Goal: Communication & Community: Answer question/provide support

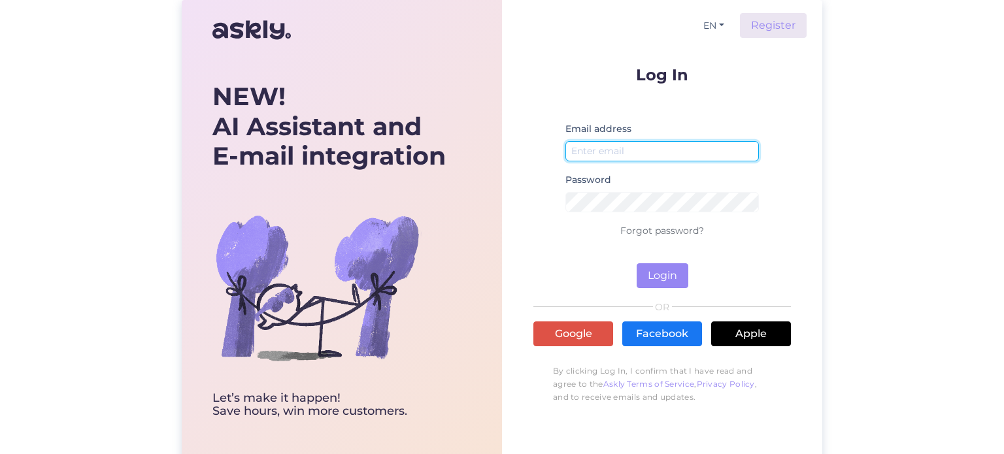
type input "[EMAIL_ADDRESS][DOMAIN_NAME]"
click at [659, 148] on input "[EMAIL_ADDRESS][DOMAIN_NAME]" at bounding box center [661, 151] width 193 height 20
click at [598, 250] on form "Log In Email address [EMAIL_ADDRESS][DOMAIN_NAME] Password Forgot password? Log…" at bounding box center [661, 178] width 257 height 222
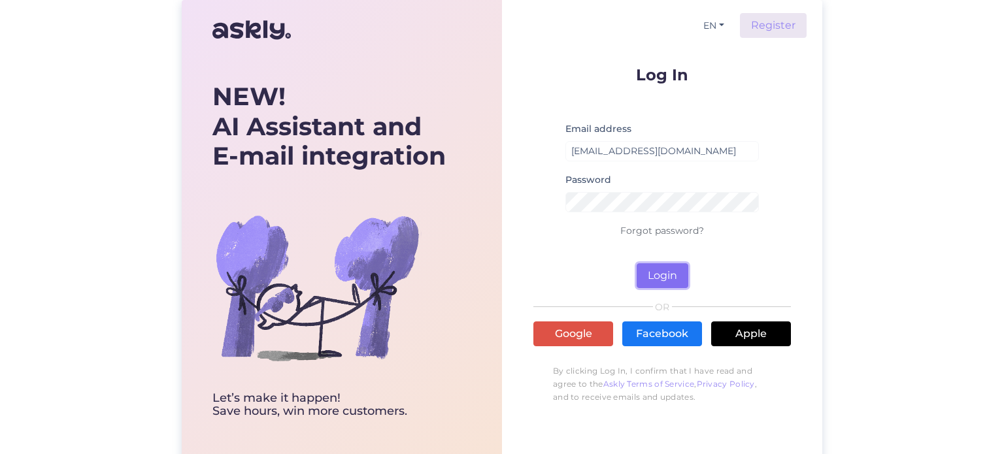
click at [664, 279] on button "Login" at bounding box center [662, 275] width 52 height 25
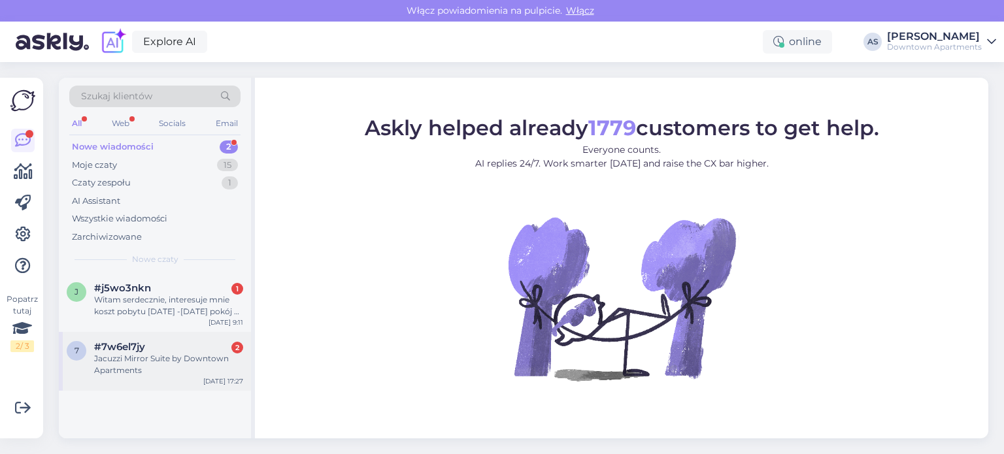
click at [181, 366] on div "Jacuzzi Mirror Suite by Downtown Apartments" at bounding box center [168, 365] width 149 height 24
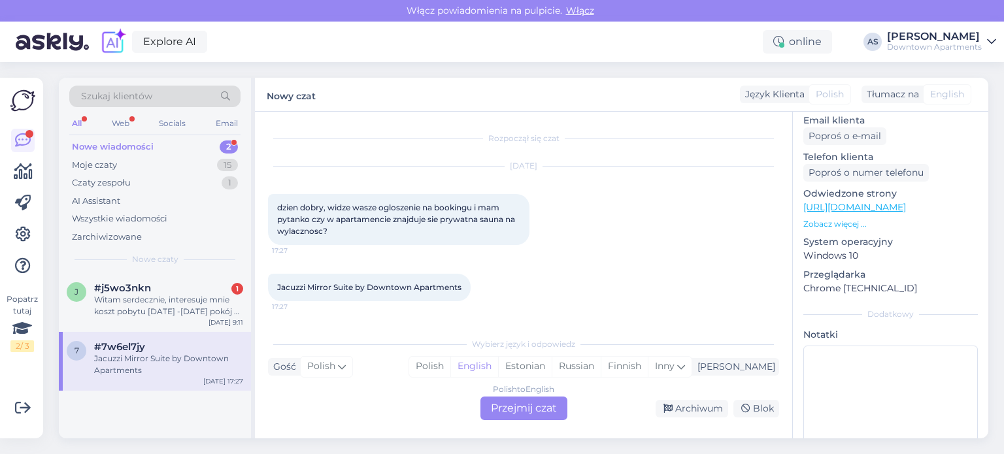
scroll to position [214, 0]
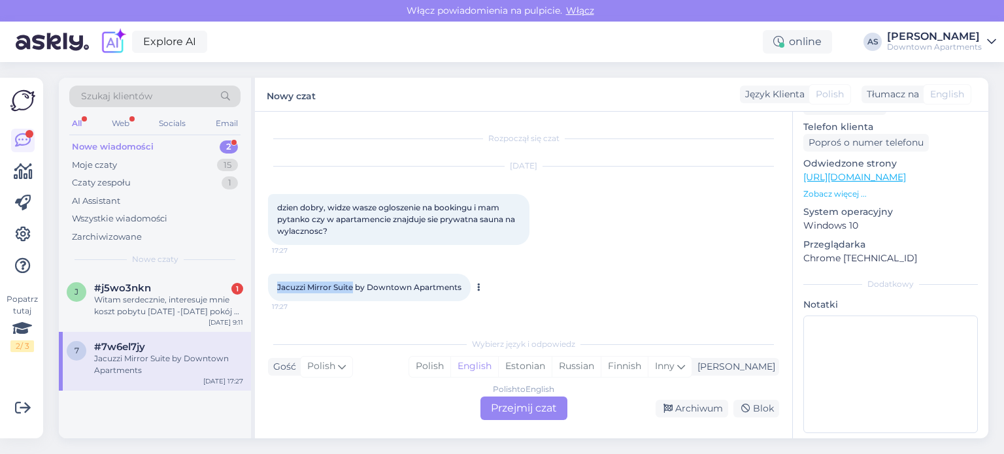
drag, startPoint x: 275, startPoint y: 285, endPoint x: 355, endPoint y: 276, distance: 80.2
click at [355, 276] on div "Jacuzzi Mirror Suite by Downtown Apartments 17:27" at bounding box center [369, 287] width 203 height 27
copy span "Jacuzzi Mirror Suite"
click at [515, 412] on div "Polish to English Przejmij czat" at bounding box center [523, 409] width 87 height 24
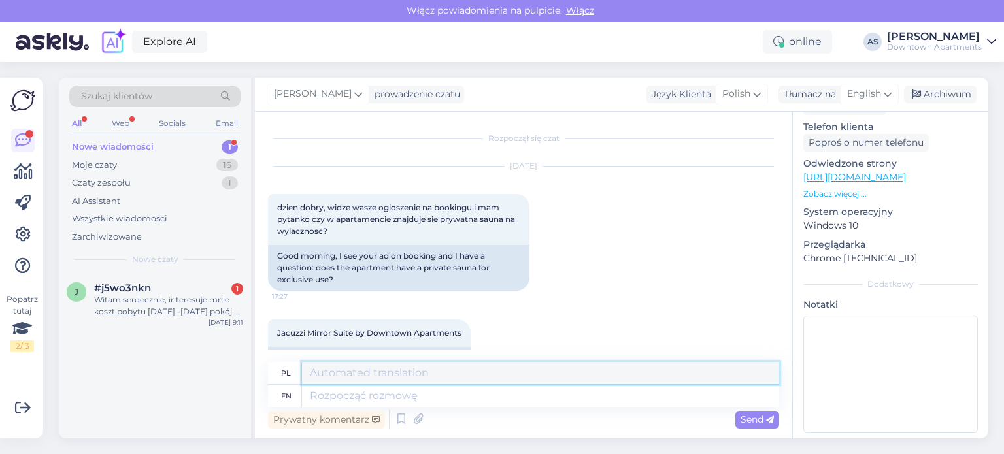
click at [440, 369] on textarea at bounding box center [540, 373] width 477 height 22
click at [452, 402] on textarea at bounding box center [540, 396] width 477 height 22
click at [450, 400] on textarea at bounding box center [540, 396] width 477 height 22
click at [444, 382] on textarea at bounding box center [540, 373] width 477 height 22
click at [0, 0] on lt-div at bounding box center [0, 0] width 0 height 0
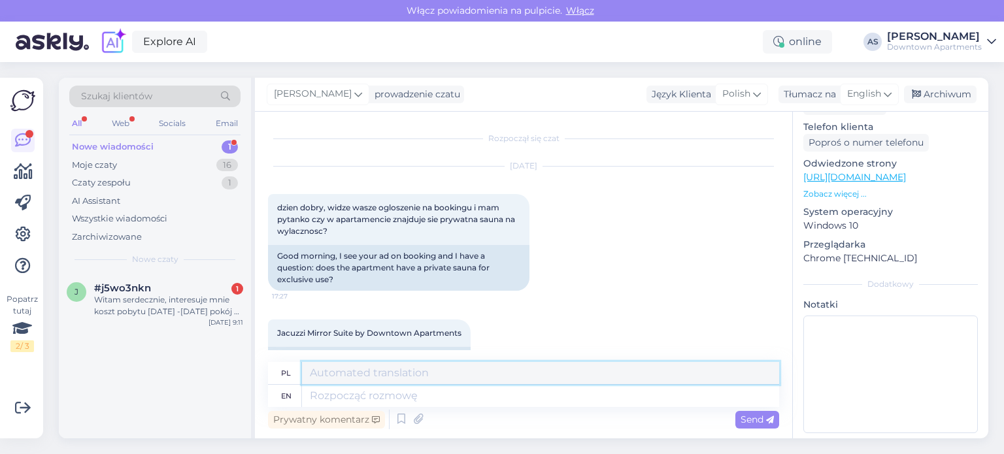
select select "en-us"
click at [686, 371] on textarea at bounding box center [540, 373] width 477 height 22
click at [391, 220] on span "dzien dobry, widze wasze ogloszenie na bookingu i mam pytanko czy w apartamenci…" at bounding box center [397, 219] width 240 height 33
click at [280, 397] on div "en" at bounding box center [285, 396] width 34 height 22
click at [435, 377] on textarea "Dzień Dobry," at bounding box center [540, 373] width 477 height 22
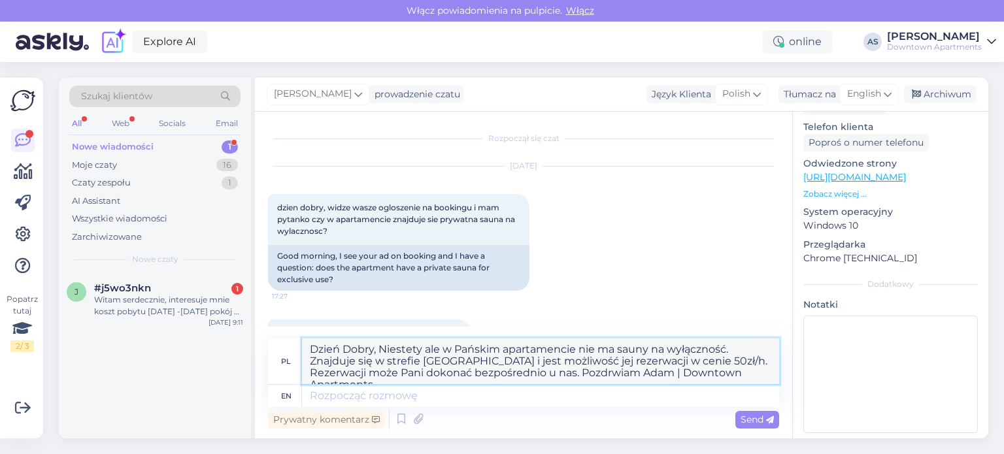
drag, startPoint x: 311, startPoint y: 350, endPoint x: 727, endPoint y: 385, distance: 417.1
click at [727, 385] on div "pl Dzień Dobry, Niestety ale w Pańskim apartamencie nie ma sauny na wyłączność.…" at bounding box center [523, 372] width 511 height 69
type textarea "Dzień Dobry, Niestety ale w Pańskim apartamencie nie ma sauny na wyłączność. Zn…"
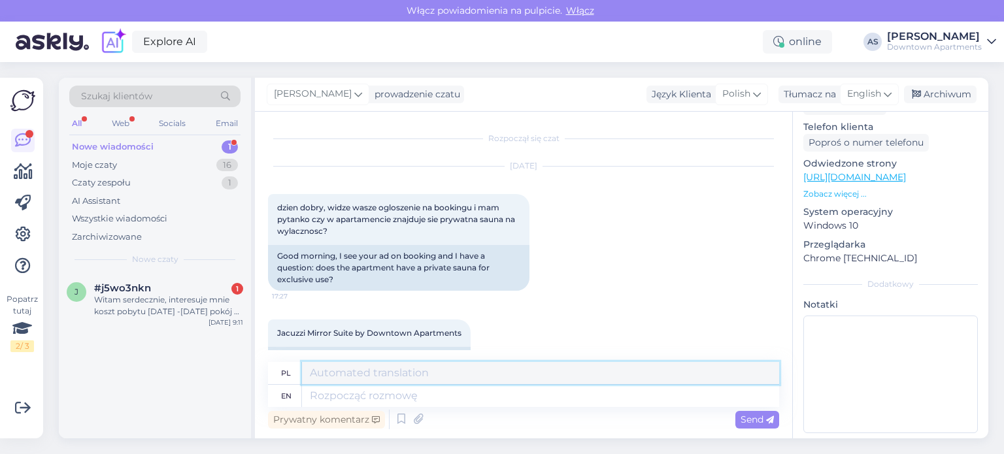
paste textarea "Dzień dobry, Uprzejmie informuję, że sauna nie znajduje się bezpośrednio w apar…"
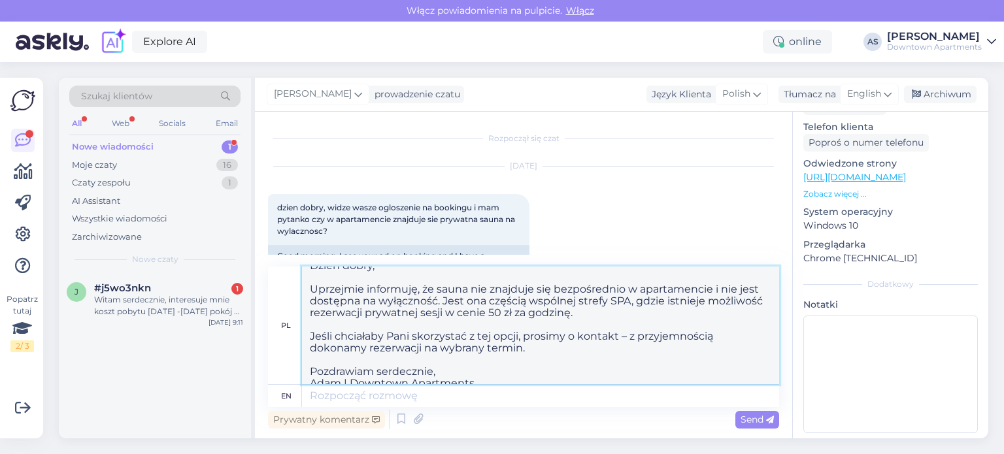
scroll to position [22, 0]
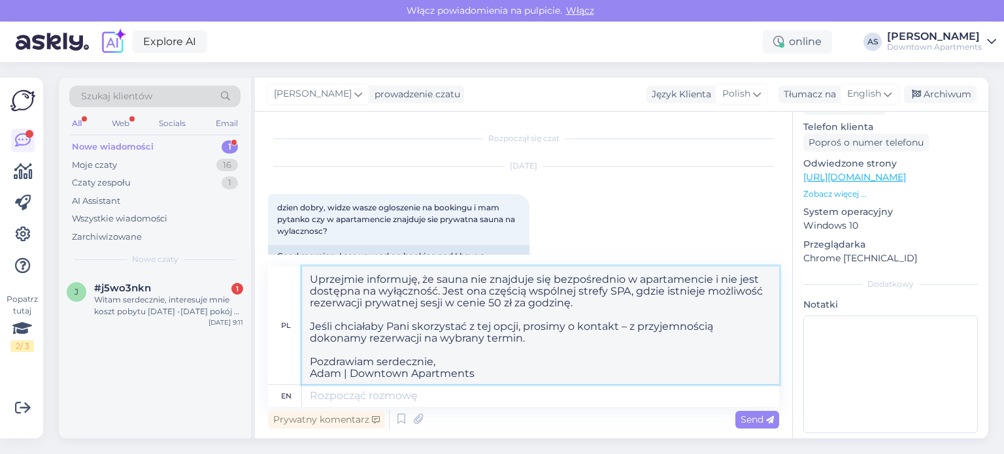
click at [402, 374] on textarea "Dzień dobry, Uprzejmie informuję, że sauna nie znajduje się bezpośrednio w apar…" at bounding box center [540, 326] width 477 height 118
click at [0, 0] on lt-span "Ignoruj" at bounding box center [0, 0] width 0 height 0
click at [433, 367] on textarea "Dzień dobry, Uprzejmie informuję, że sauna nie znajduje się bezpośrednio w apar…" at bounding box center [540, 326] width 477 height 118
click at [0, 0] on lt-span "." at bounding box center [0, 0] width 0 height 0
click at [0, 0] on lt-div at bounding box center [0, 0] width 0 height 0
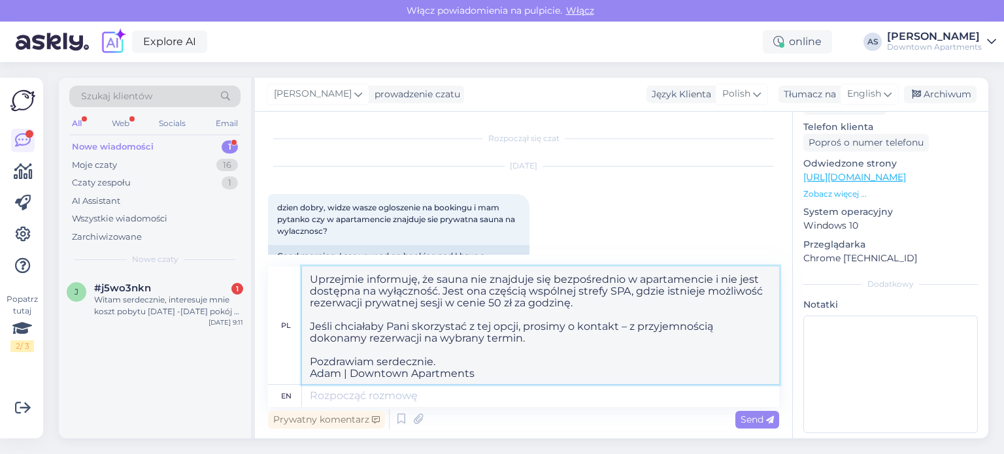
click at [644, 360] on textarea "Dzień dobry, Uprzejmie informuję, że sauna nie znajduje się bezpośrednio w apar…" at bounding box center [540, 326] width 477 height 118
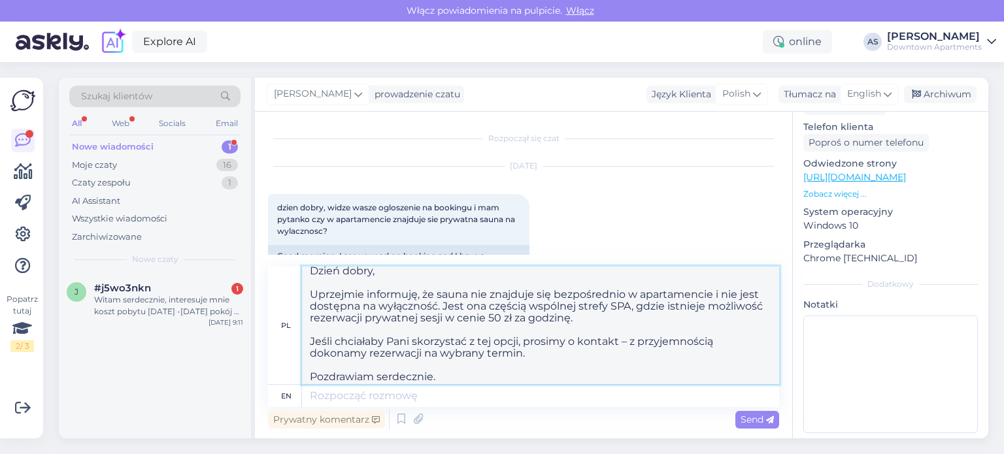
scroll to position [0, 0]
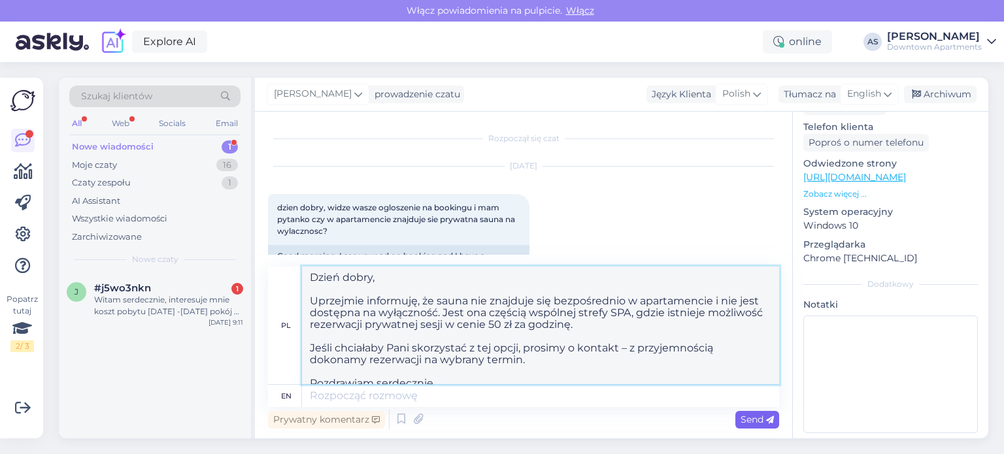
type textarea "Dzień dobry, Uprzejmie informuję, że sauna nie znajduje się bezpośrednio w apar…"
click at [755, 423] on span "Send" at bounding box center [756, 420] width 33 height 12
click at [769, 419] on icon at bounding box center [770, 420] width 8 height 8
click at [348, 399] on textarea at bounding box center [540, 396] width 477 height 22
click at [753, 420] on span "Send" at bounding box center [756, 420] width 33 height 12
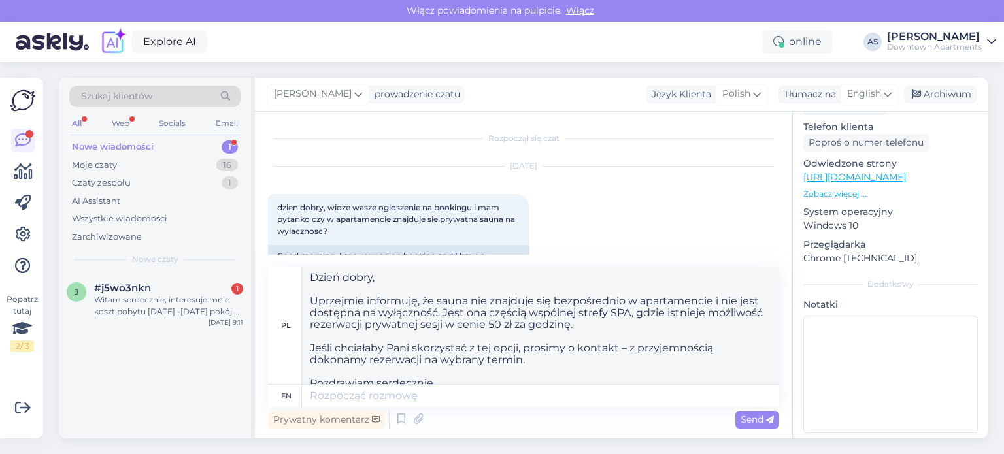
click at [0, 0] on lt-div at bounding box center [0, 0] width 0 height 0
select select "en-us"
click at [0, 0] on lt-div at bounding box center [0, 0] width 0 height 0
select select "en-us"
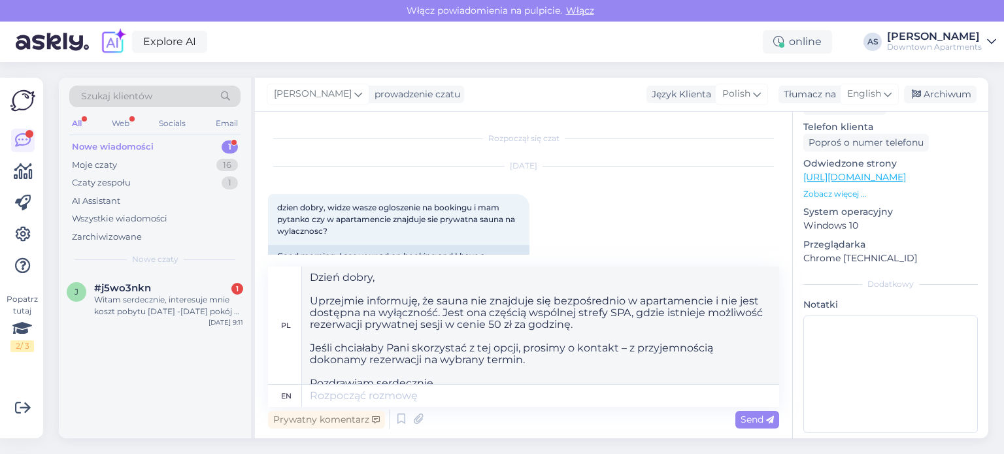
click at [0, 0] on lt-span at bounding box center [0, 0] width 0 height 0
click at [0, 0] on lt-span "Wyłącz na tej stronie" at bounding box center [0, 0] width 0 height 0
click at [768, 420] on icon at bounding box center [770, 420] width 8 height 8
click at [763, 417] on span "Send" at bounding box center [756, 420] width 33 height 12
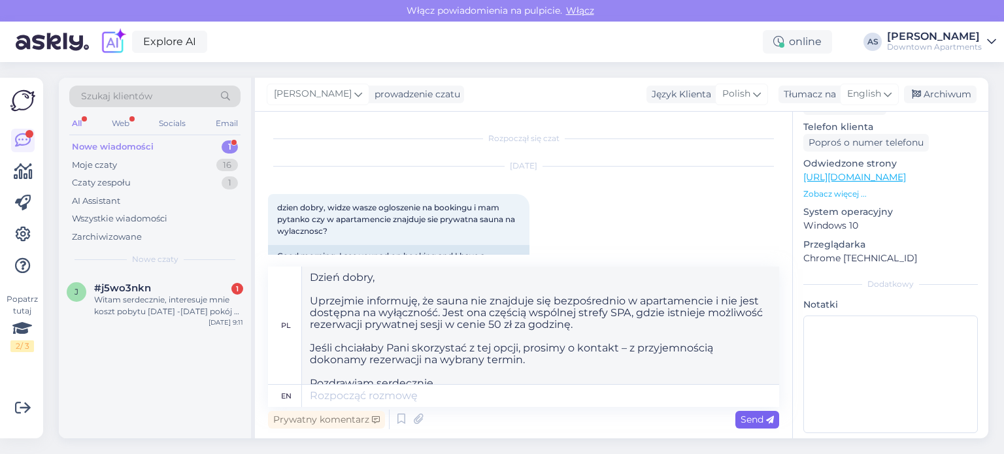
click at [763, 417] on span "Send" at bounding box center [756, 420] width 33 height 12
click at [323, 394] on textarea at bounding box center [540, 396] width 477 height 22
paste textarea "I would like to kindly inform you that the sauna is not located directly in you…"
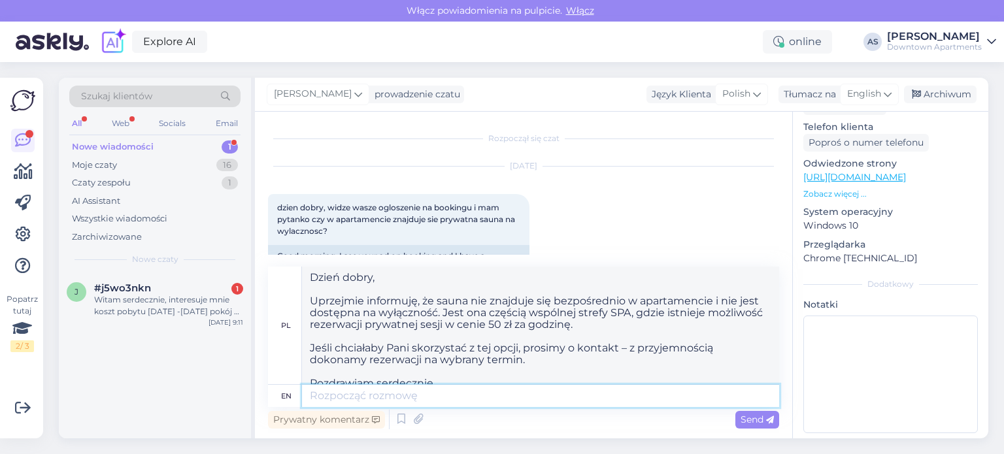
type textarea "I would like to kindly inform you that the sauna is not located directly in you…"
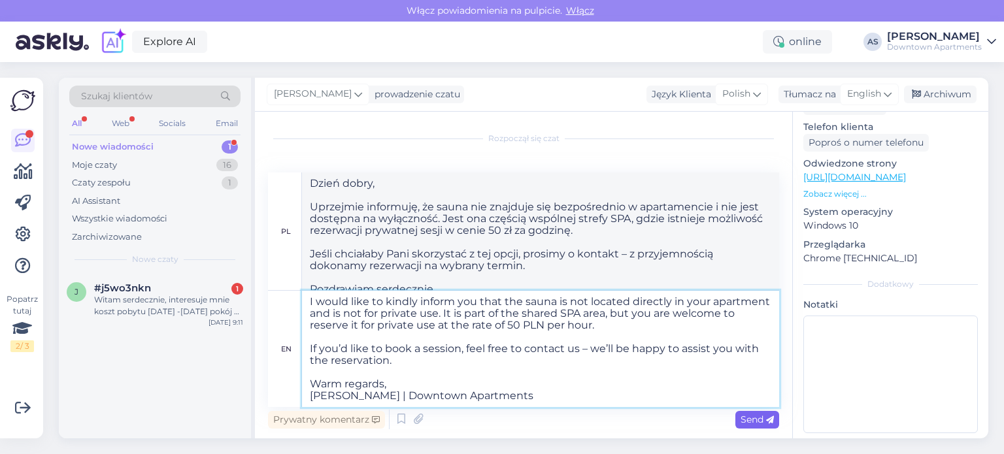
type textarea "Uprzejmie informuję, że sauna nie znajduje się bezpośrednio w Państwa apartamen…"
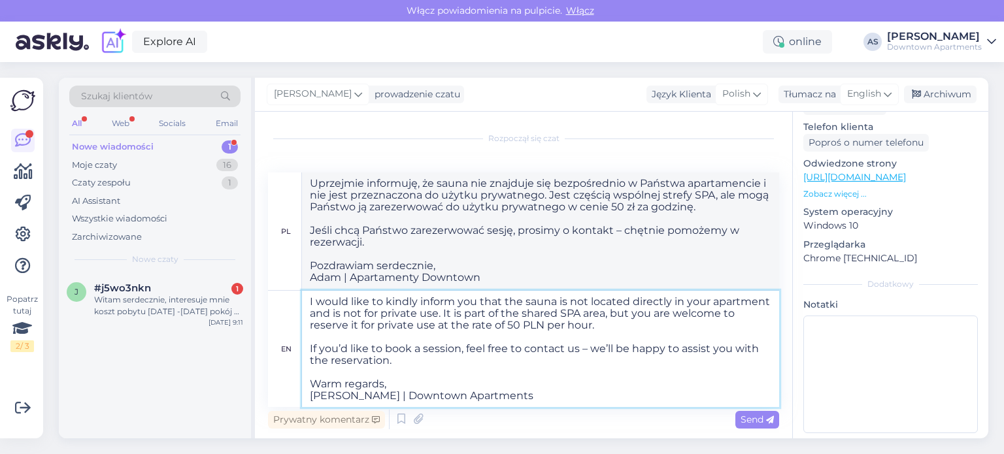
scroll to position [10, 0]
type textarea "I would like to kindly inform you that the sauna is not located directly in you…"
click at [785, 321] on div "Rozpoczął się czat [DATE] dzien dobry, widze wasze ogloszenie na bookingu i mam…" at bounding box center [523, 275] width 537 height 327
click at [744, 421] on span "Send" at bounding box center [756, 420] width 33 height 12
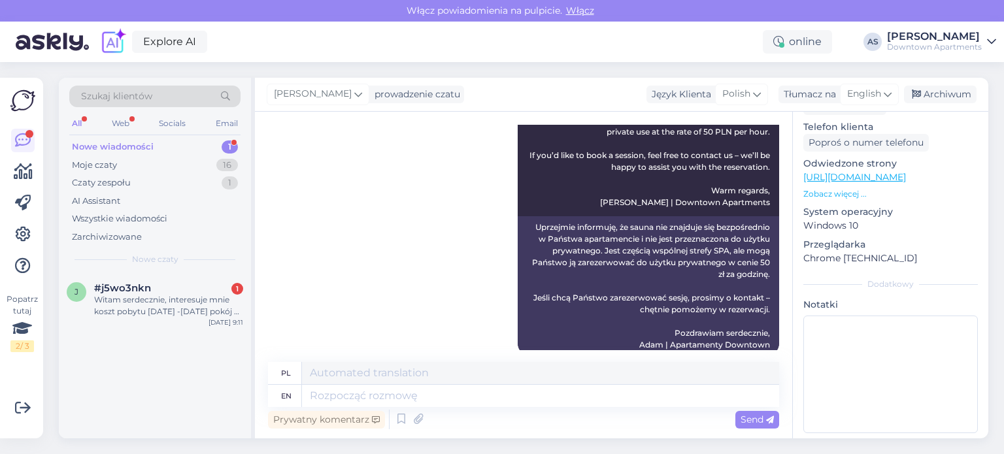
scroll to position [362, 0]
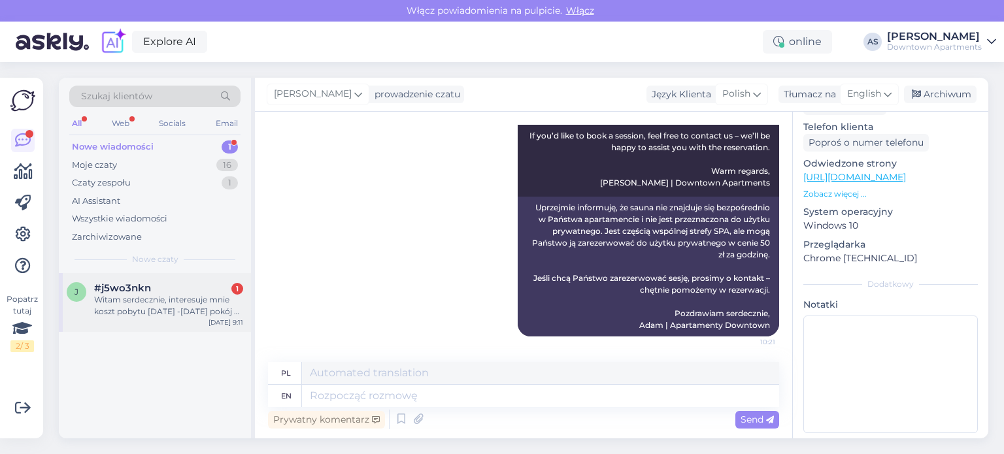
click at [178, 305] on div "Witam serdecznie, interesuje mnie koszt pobytu [DATE] -[DATE] pokój 2 osobowy b…" at bounding box center [168, 306] width 149 height 24
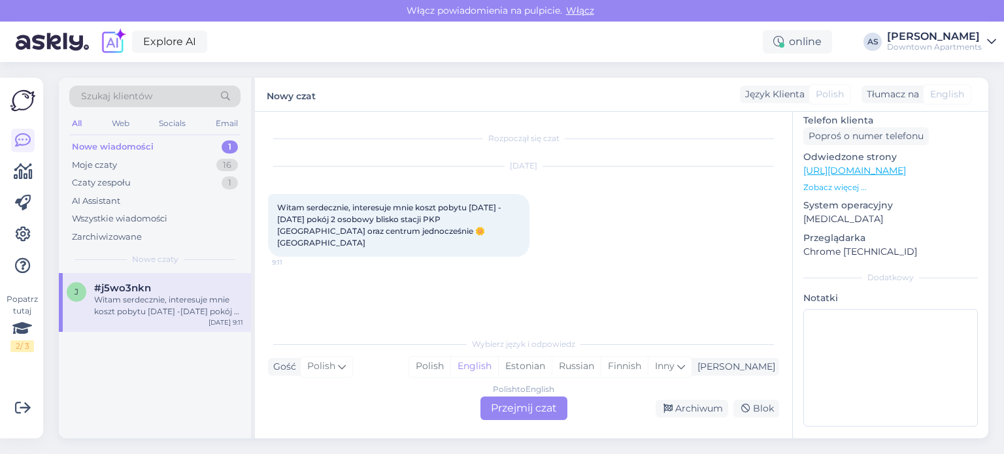
scroll to position [208, 0]
click at [536, 407] on div "Polish to English Przejmij czat" at bounding box center [523, 409] width 87 height 24
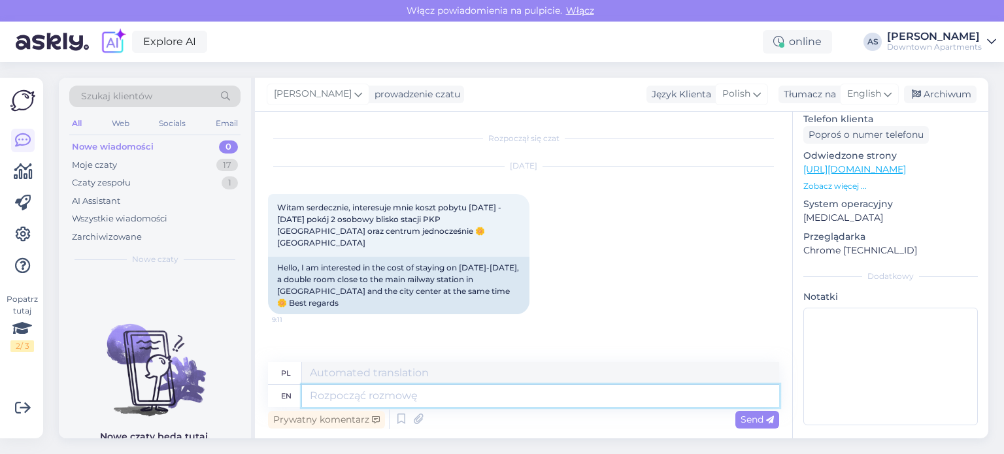
click at [450, 391] on textarea at bounding box center [540, 396] width 477 height 22
click at [450, 377] on textarea at bounding box center [540, 373] width 477 height 22
type textarea "P"
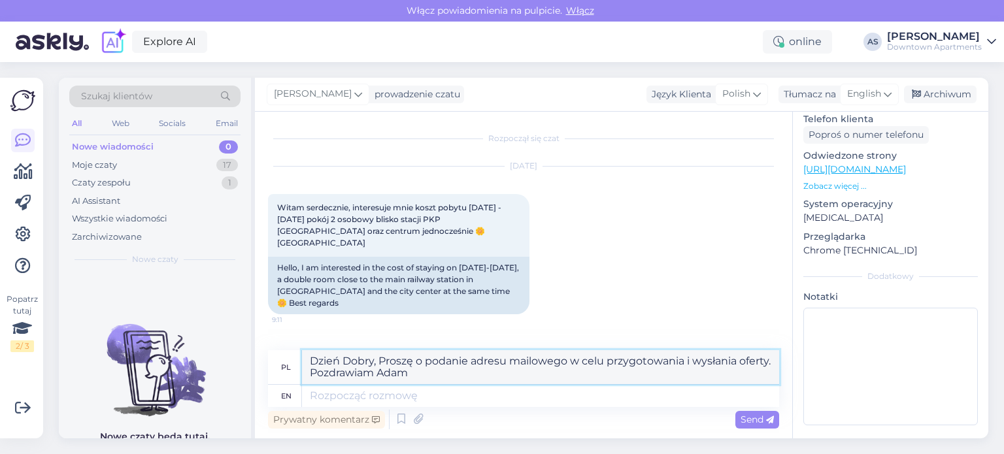
click at [0, 0] on lt-div at bounding box center [0, 0] width 0 height 0
click at [0, 0] on lt-div "[PERSON_NAME] ." at bounding box center [0, 0] width 0 height 0
type textarea "Dzień Dobry, Proszę o podanie adresu mailowego w celu przygotowania i wysłania …"
click at [746, 422] on span "Send" at bounding box center [756, 420] width 33 height 12
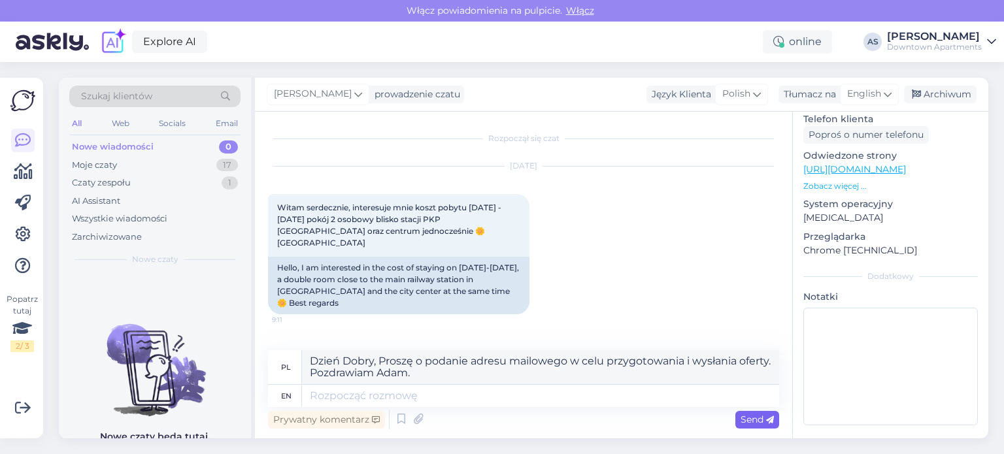
click at [746, 422] on span "Send" at bounding box center [756, 420] width 33 height 12
click at [744, 416] on span "Send" at bounding box center [756, 420] width 33 height 12
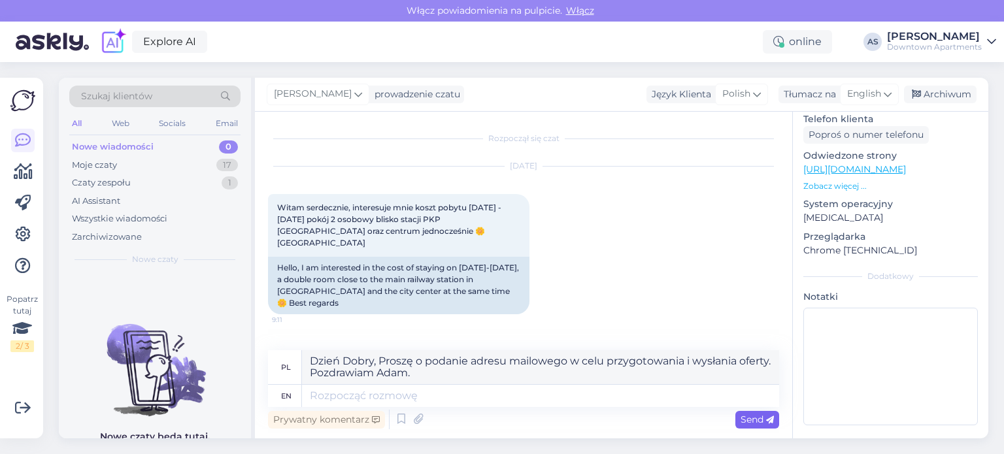
click at [747, 414] on span "Send" at bounding box center [756, 420] width 33 height 12
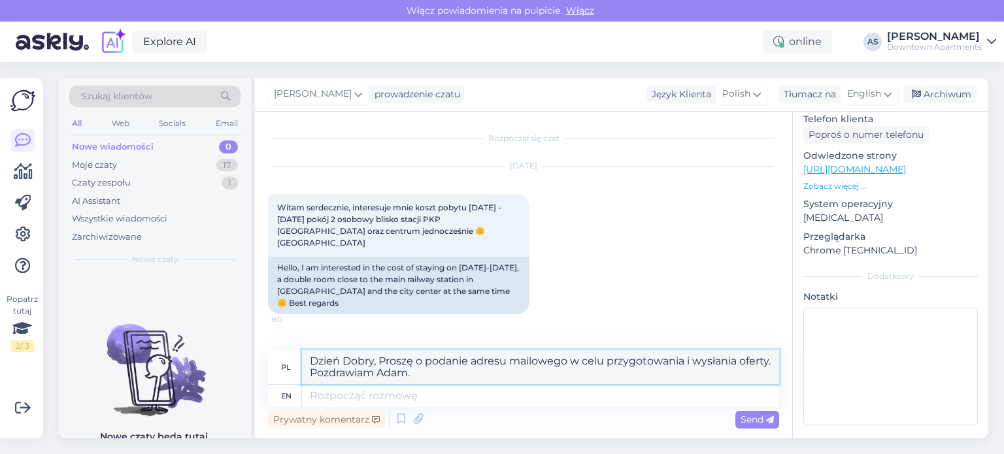
drag, startPoint x: 478, startPoint y: 371, endPoint x: 282, endPoint y: 352, distance: 196.9
click at [276, 350] on div "Rozpoczął się czat [DATE] Witam serdecznie, interesuje mnie koszt pobytu [DATE]…" at bounding box center [523, 275] width 537 height 327
click at [0, 0] on lt-div at bounding box center [0, 0] width 0 height 0
select select "en-us"
click at [0, 0] on lt-div at bounding box center [0, 0] width 0 height 0
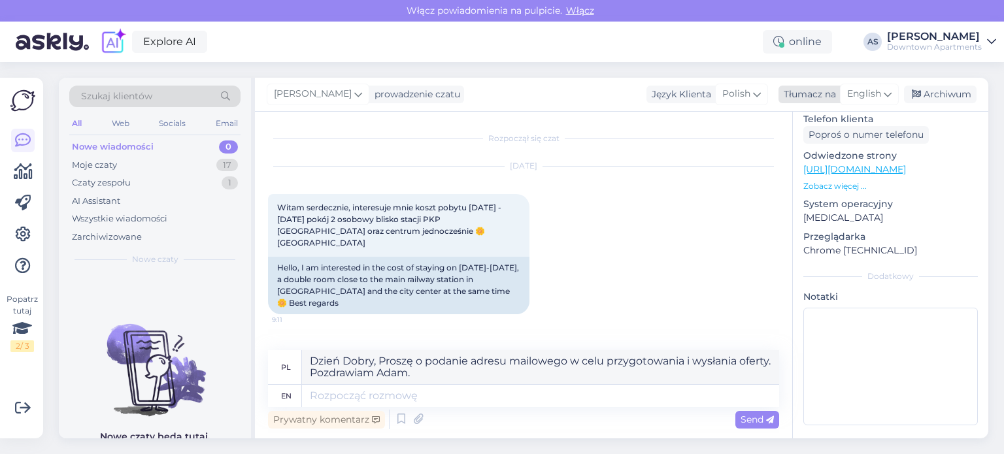
click at [859, 95] on span "English" at bounding box center [864, 94] width 34 height 14
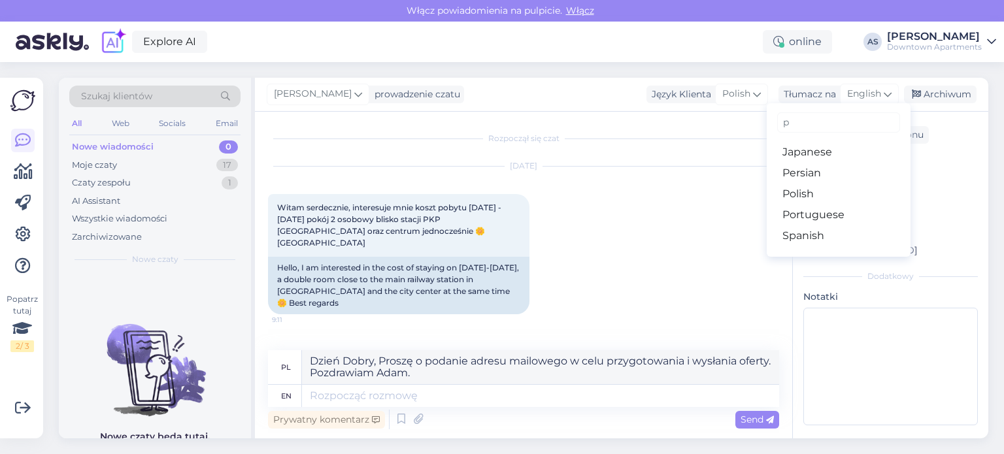
scroll to position [0, 0]
type input "p"
click at [797, 189] on link "Polish" at bounding box center [839, 194] width 144 height 21
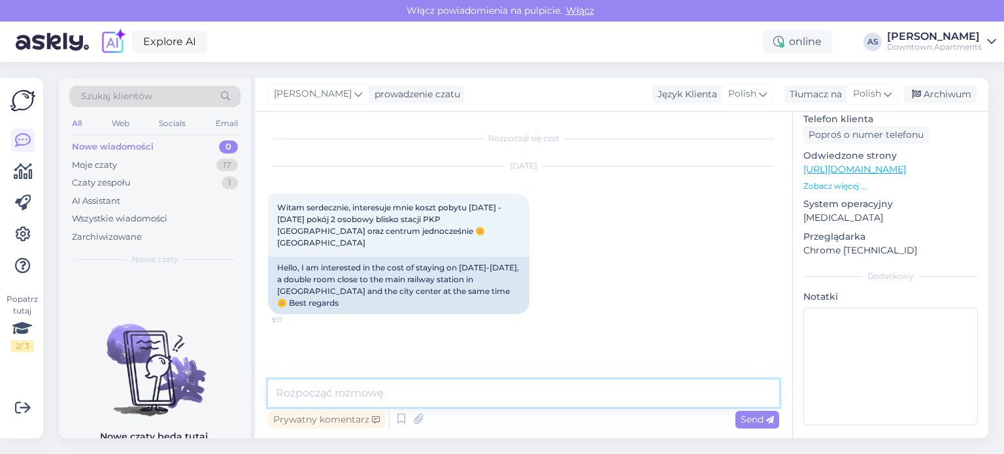
click at [452, 392] on textarea at bounding box center [523, 393] width 511 height 27
paste textarea "Dzień Dobry, Proszę o podanie adresu mailowego w celu przygotowania i wysłania …"
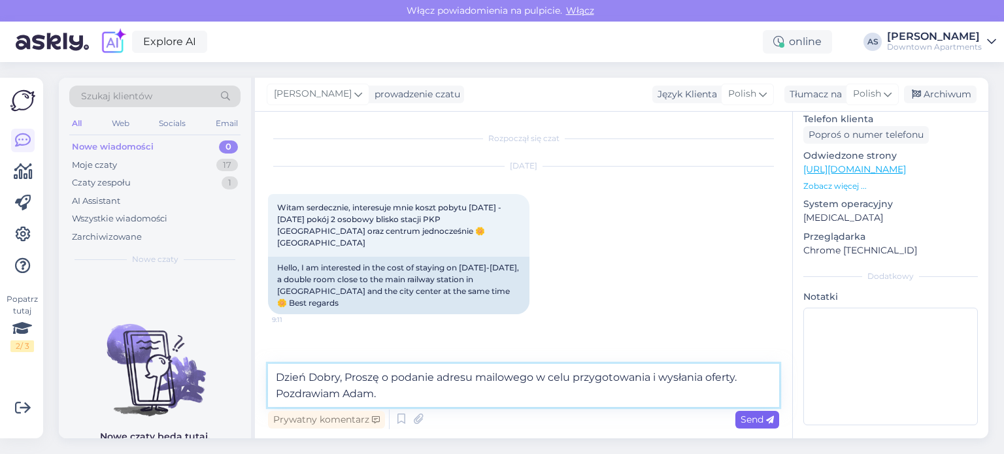
type textarea "Dzień Dobry, Proszę o podanie adresu mailowego w celu przygotowania i wysłania …"
click at [763, 425] on span "Send" at bounding box center [756, 420] width 33 height 12
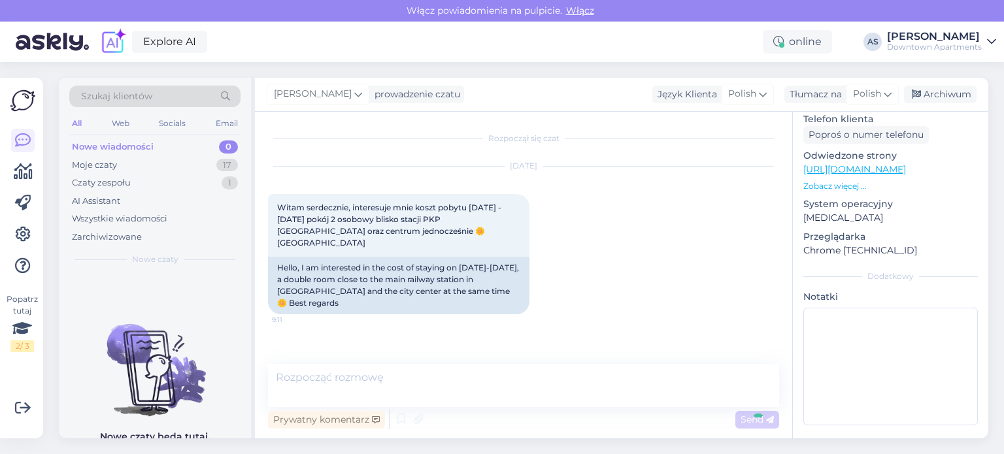
scroll to position [5, 0]
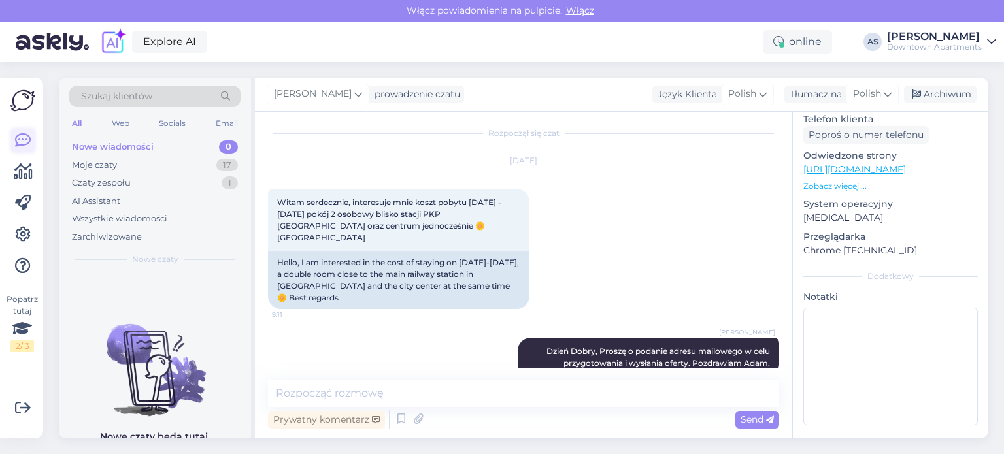
click at [24, 146] on icon at bounding box center [23, 141] width 16 height 16
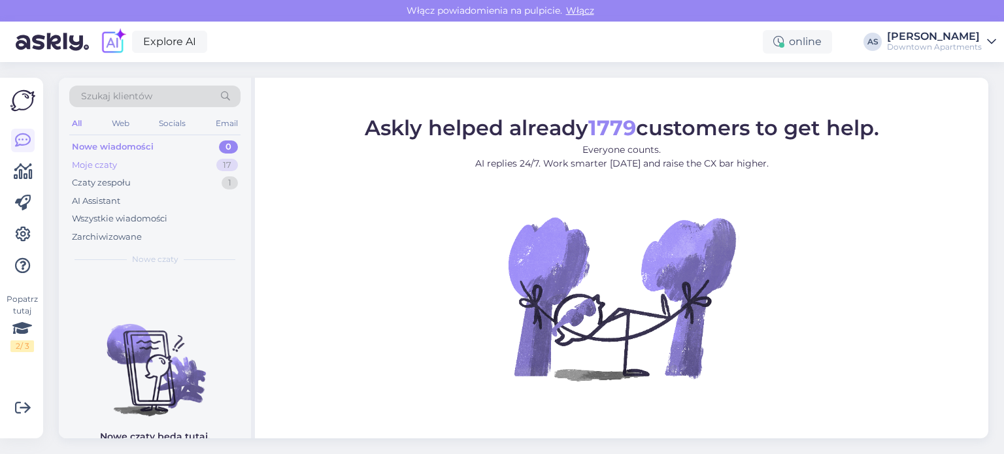
click at [156, 163] on div "Moje czaty 17" at bounding box center [154, 165] width 171 height 18
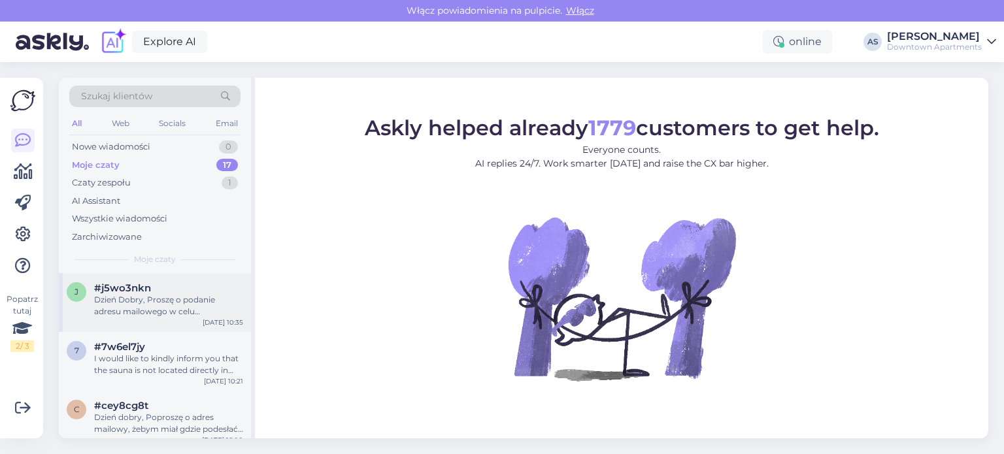
scroll to position [65, 0]
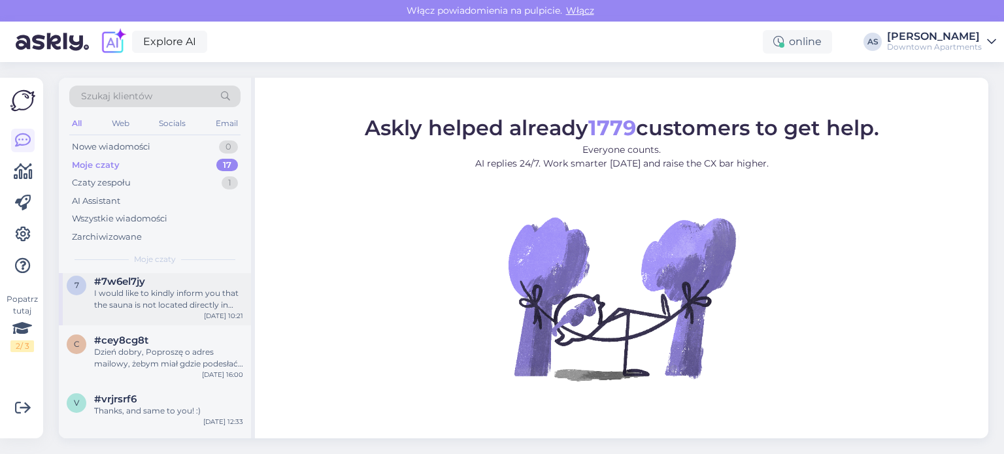
click at [188, 295] on div "I would like to kindly inform you that the sauna is not located directly in you…" at bounding box center [168, 300] width 149 height 24
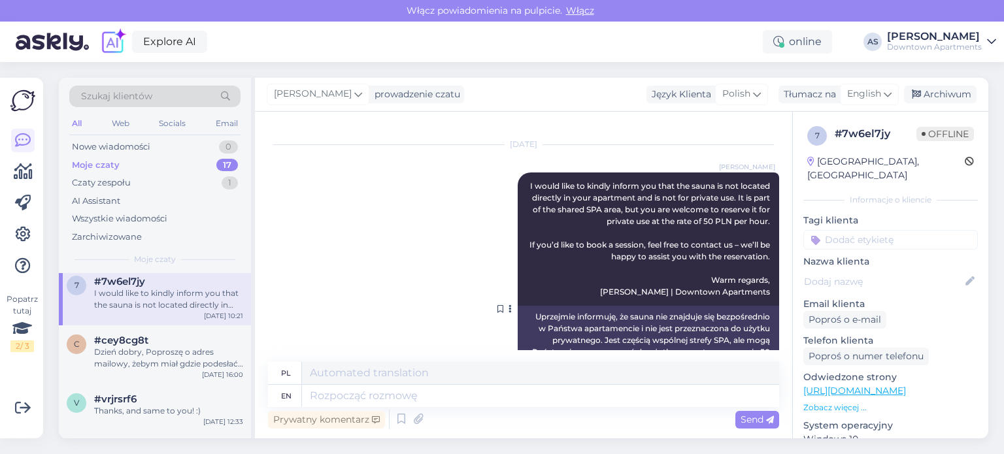
scroll to position [324, 0]
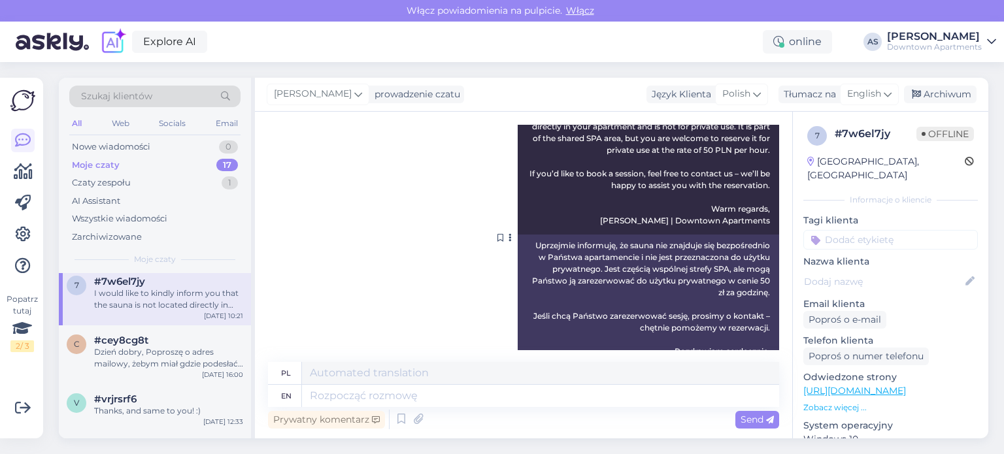
click at [576, 265] on div "Uprzejmie informuję, że sauna nie znajduje się bezpośrednio w Państwa apartamen…" at bounding box center [648, 305] width 261 height 140
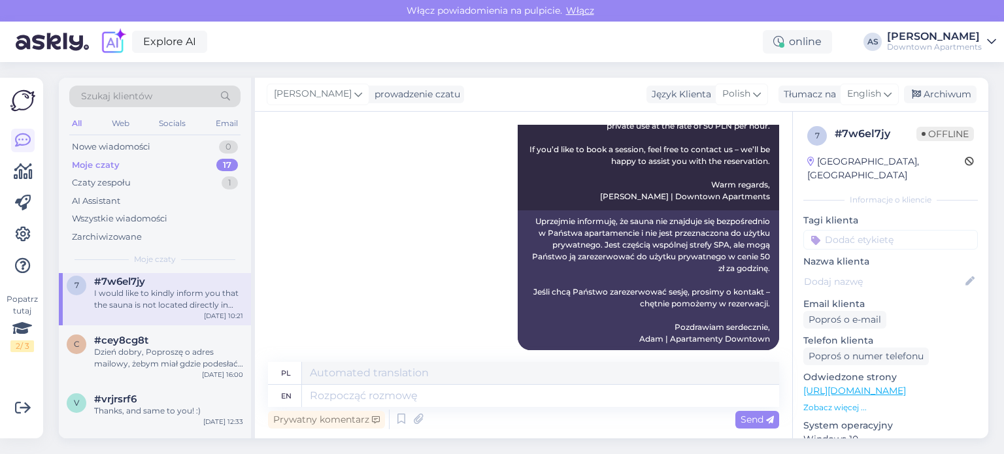
scroll to position [362, 0]
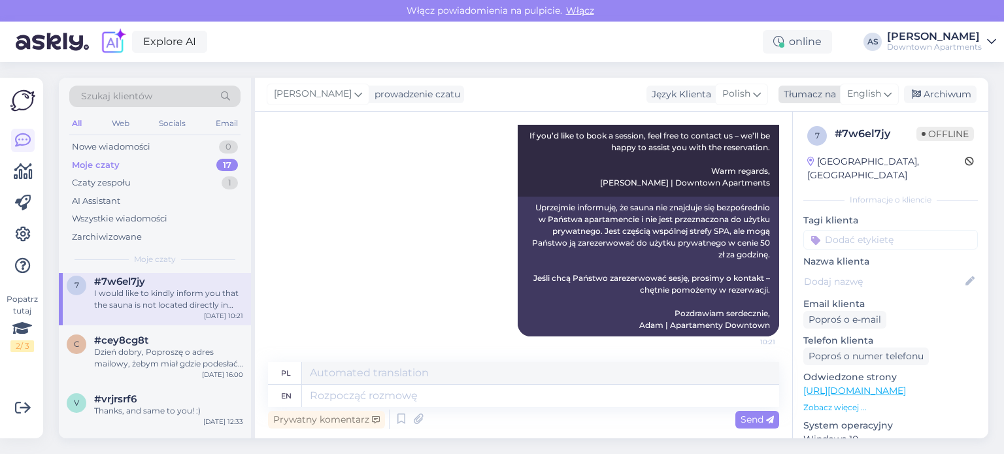
click at [826, 95] on div "Tłumacz na" at bounding box center [807, 95] width 58 height 14
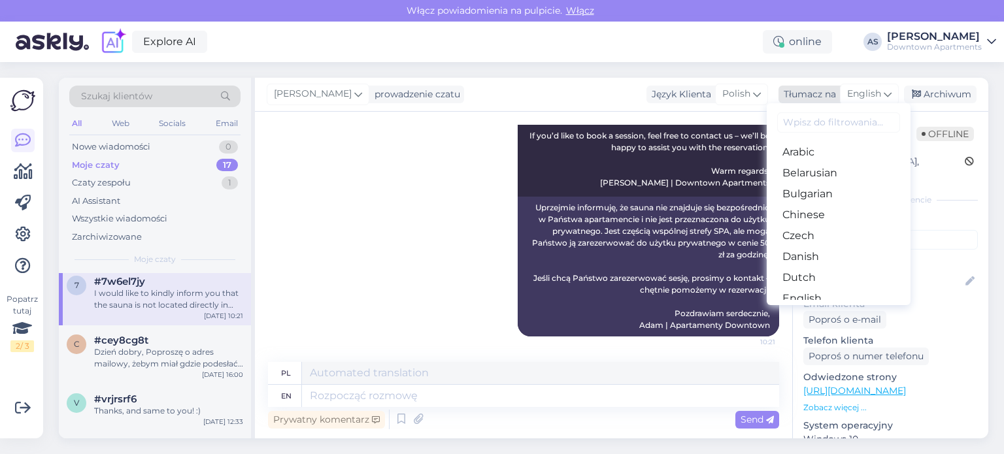
click at [826, 95] on div "Tłumacz na" at bounding box center [807, 95] width 58 height 14
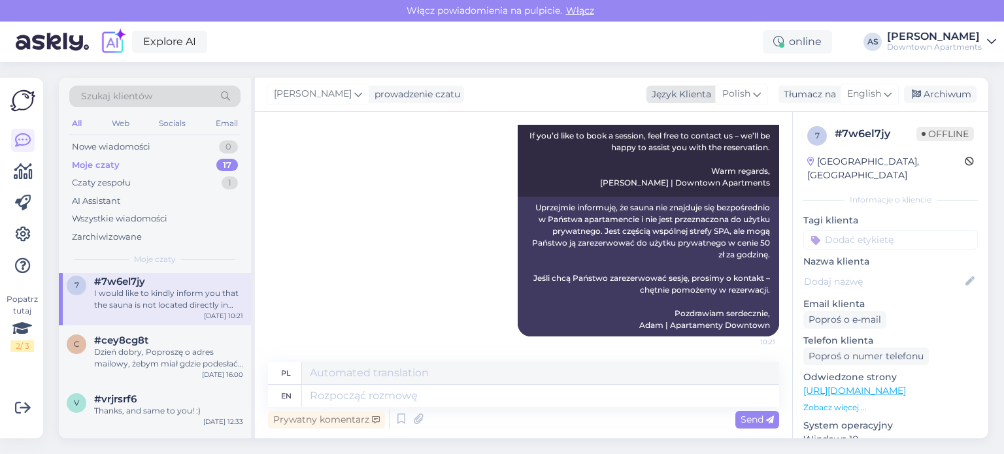
click at [750, 86] on div "Polish" at bounding box center [741, 94] width 53 height 21
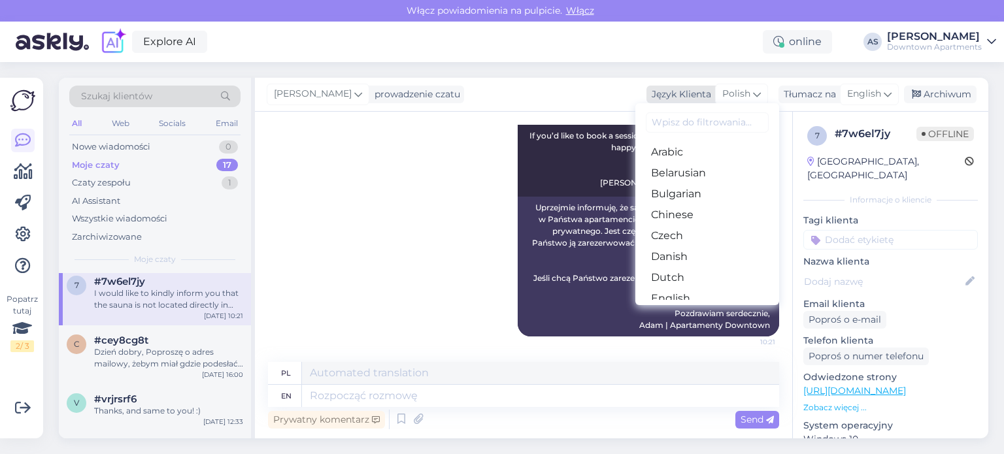
click at [690, 100] on div "Język Klienta" at bounding box center [678, 95] width 65 height 14
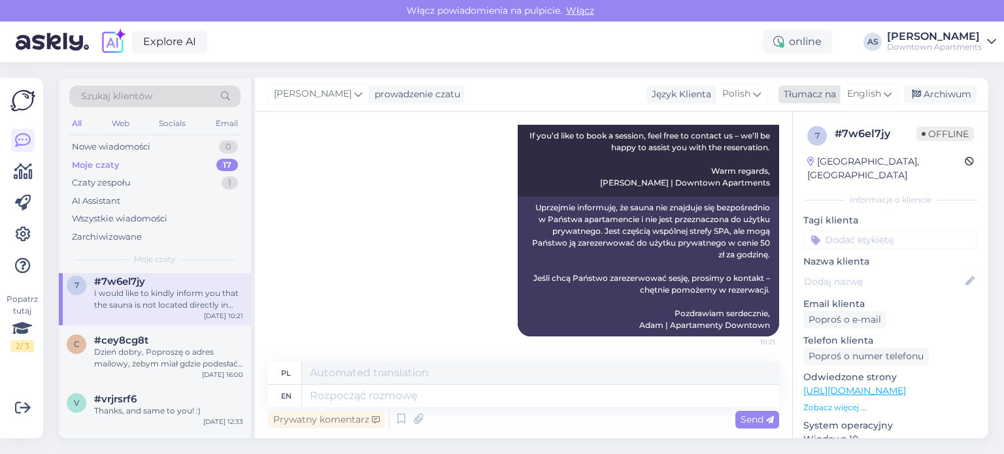
click at [824, 97] on div "Tłumacz na" at bounding box center [807, 95] width 58 height 14
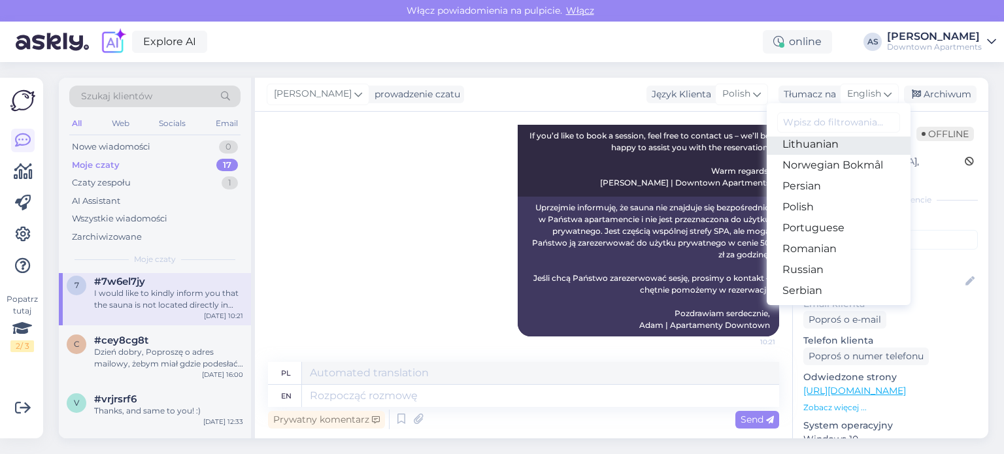
scroll to position [406, 0]
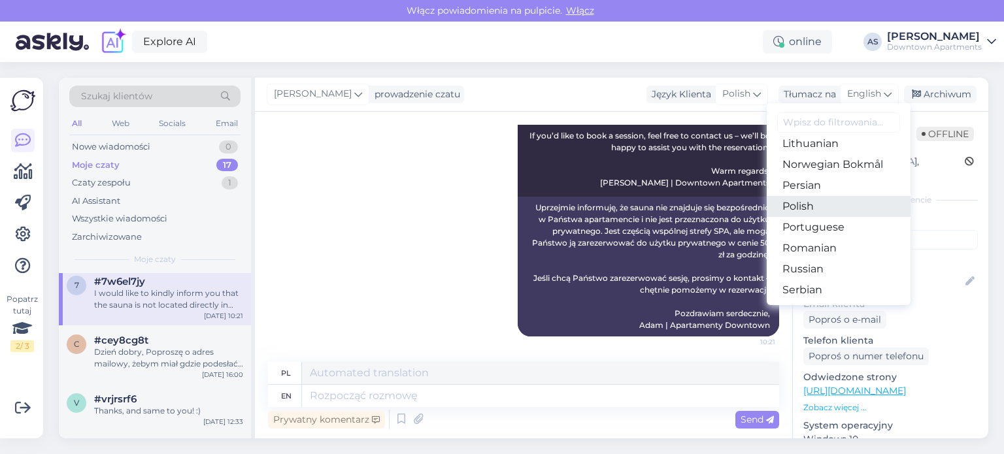
click at [821, 208] on link "Polish" at bounding box center [839, 206] width 144 height 21
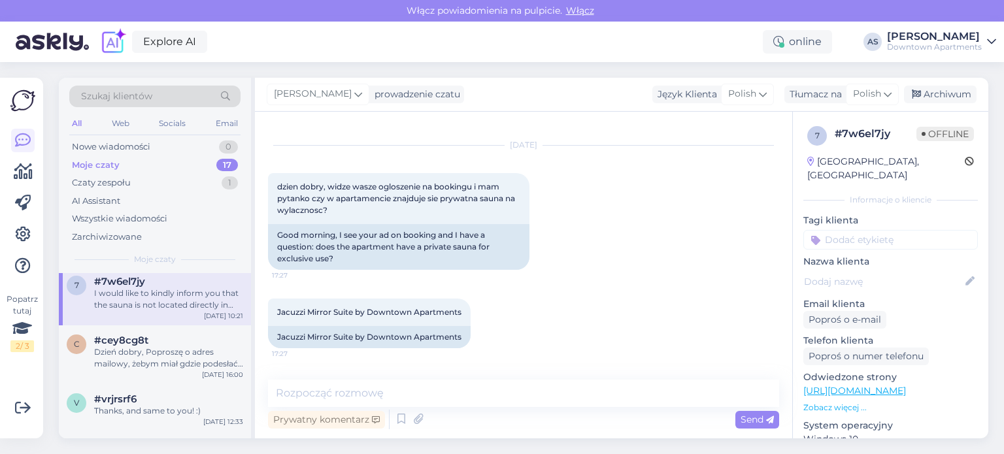
scroll to position [18, 0]
